Goal: Information Seeking & Learning: Learn about a topic

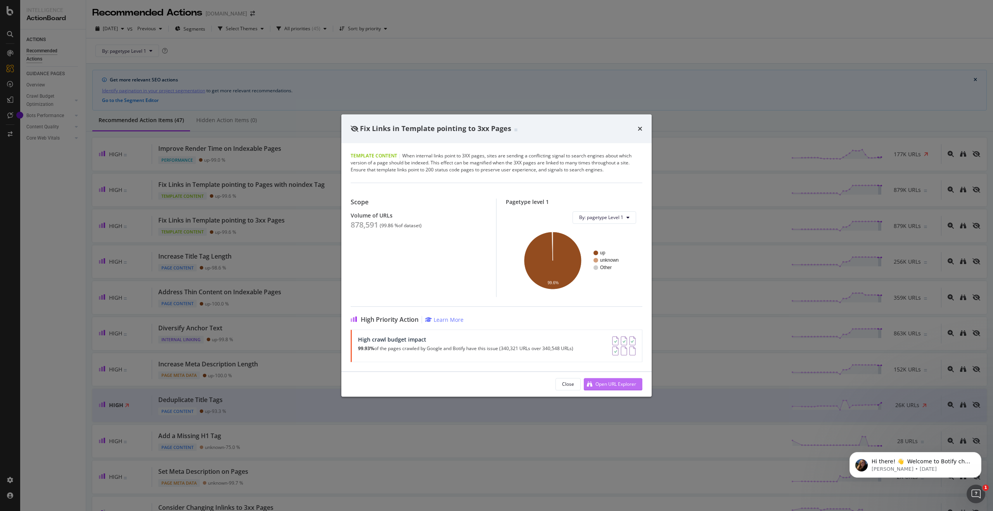
click at [613, 383] on div "Open URL Explorer" at bounding box center [616, 384] width 41 height 7
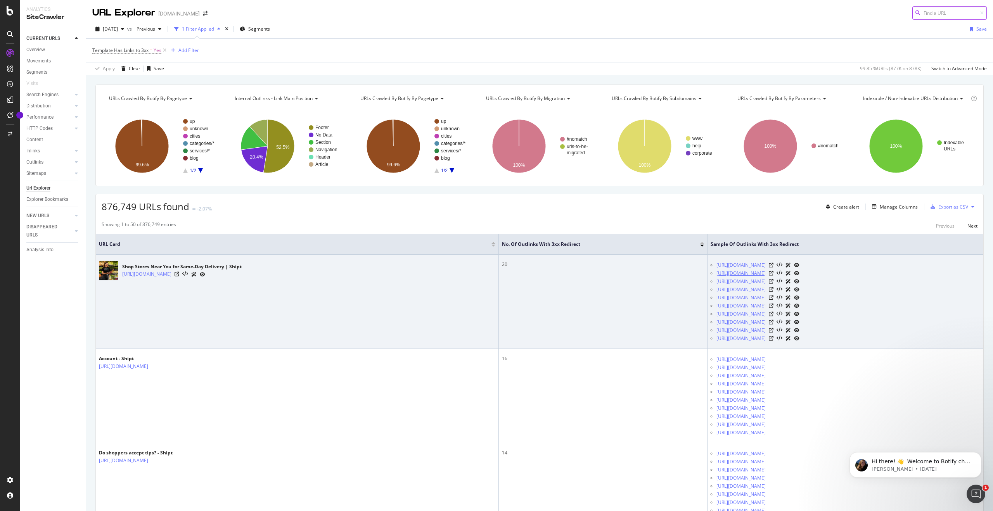
scroll to position [0, 0]
click at [717, 281] on link "https://www.shipt.com/about/" at bounding box center [741, 281] width 49 height 8
